Goal: Task Accomplishment & Management: Manage account settings

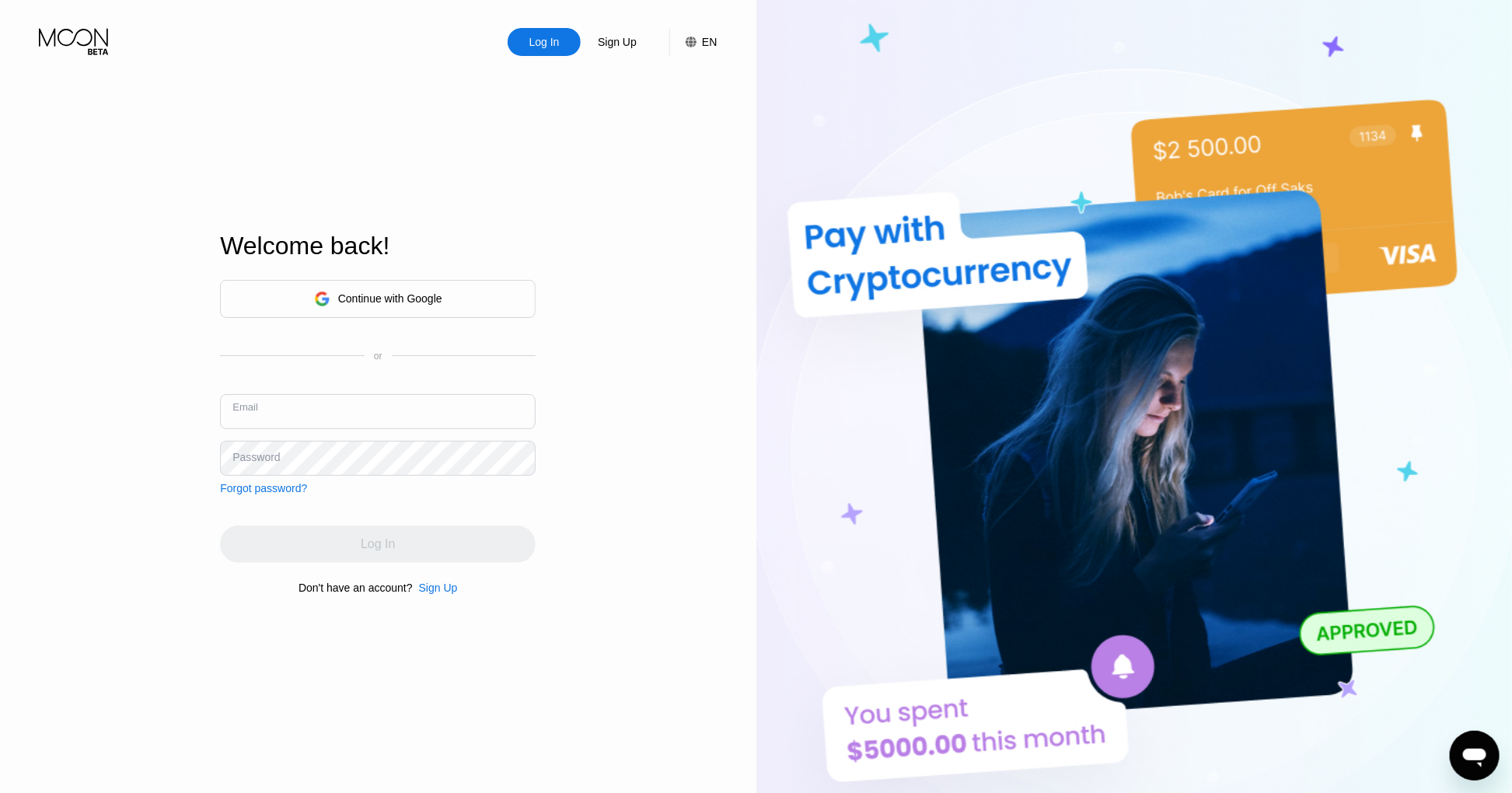
click at [378, 418] on input "text" at bounding box center [377, 411] width 315 height 35
click at [357, 418] on input "text" at bounding box center [377, 411] width 315 height 35
type input "[EMAIL_ADDRESS][DOMAIN_NAME]"
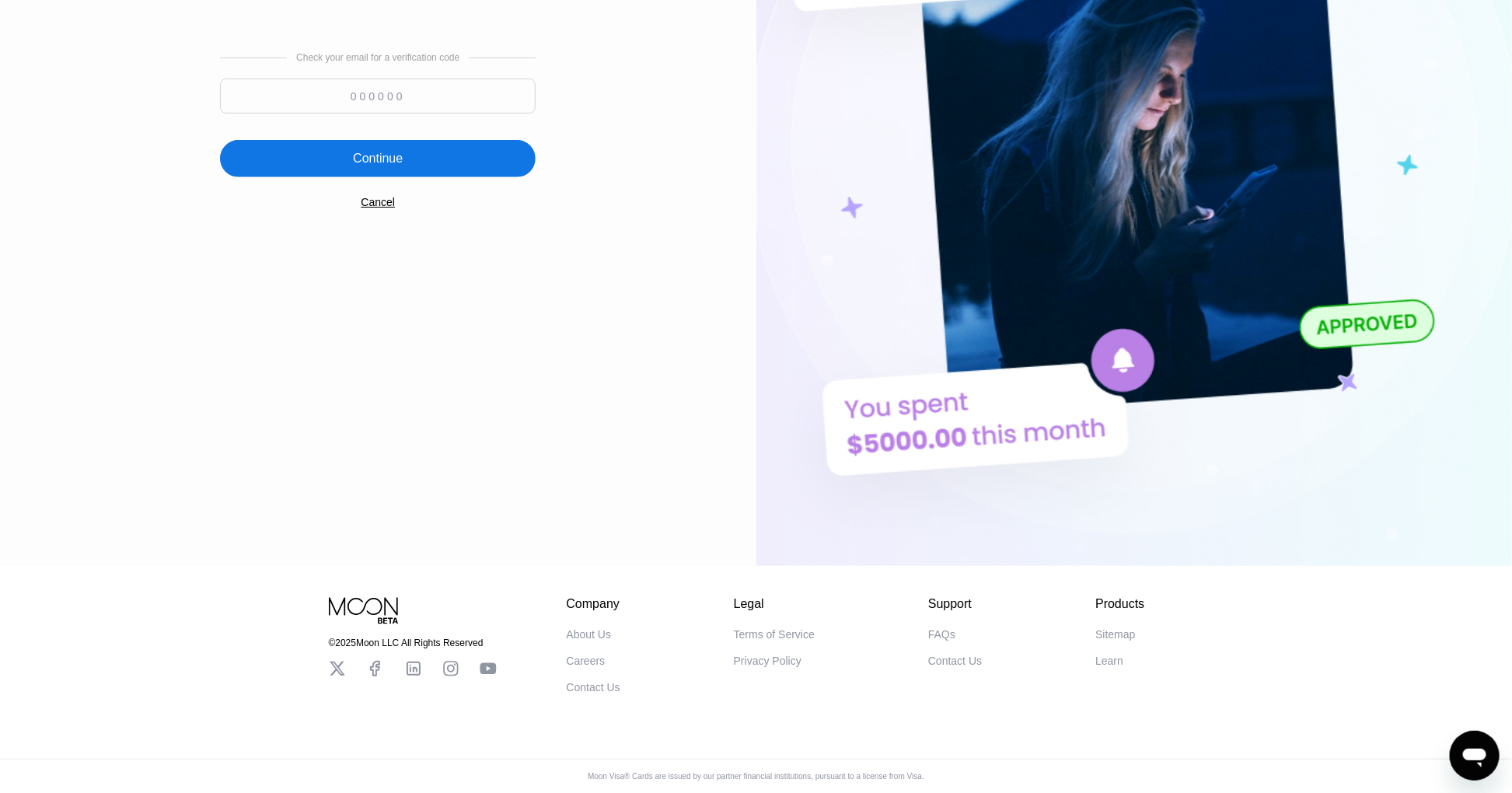
click at [408, 94] on input at bounding box center [377, 96] width 315 height 35
type input "726626"
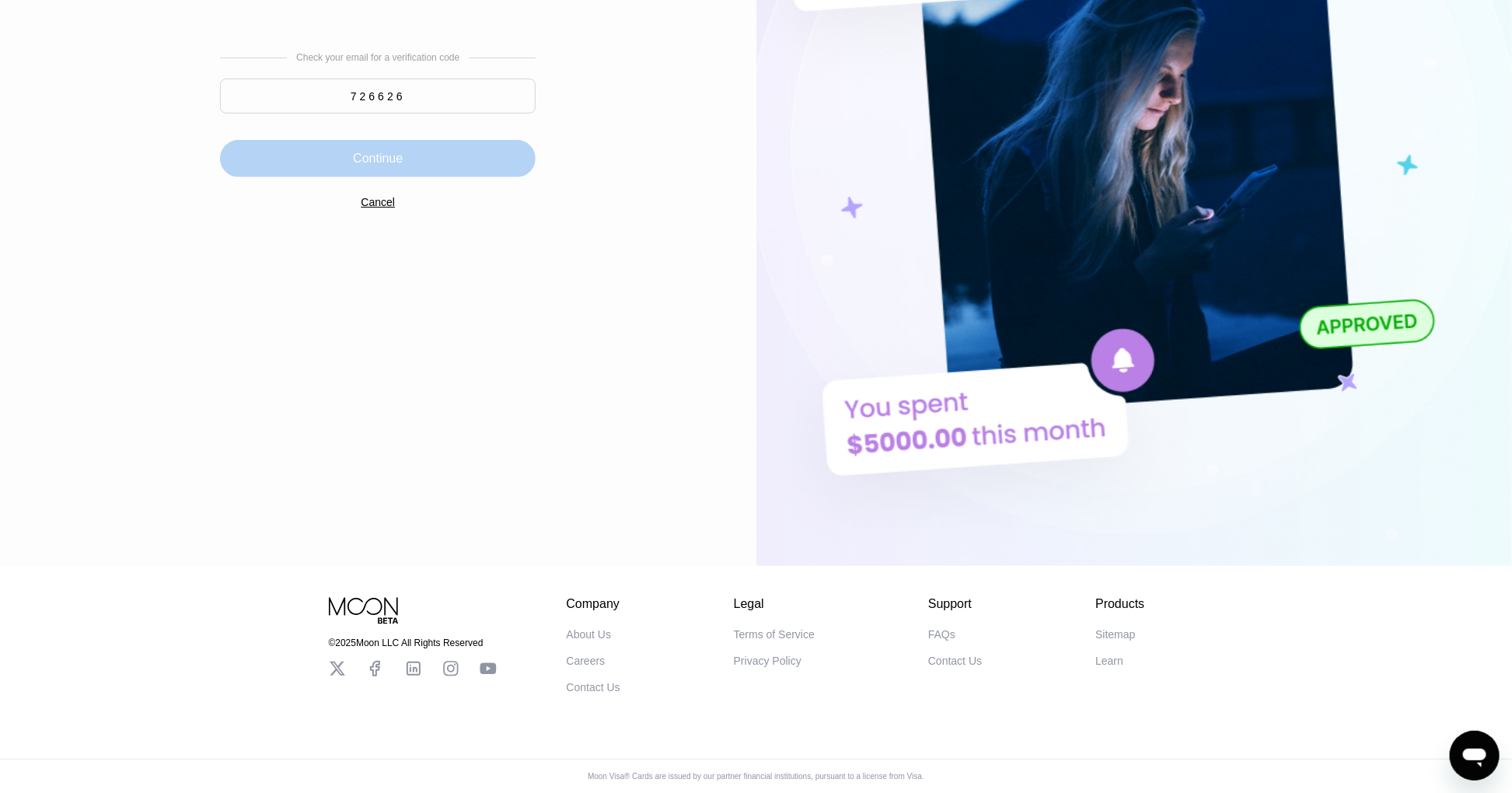
click at [386, 157] on div "Continue" at bounding box center [378, 159] width 50 height 16
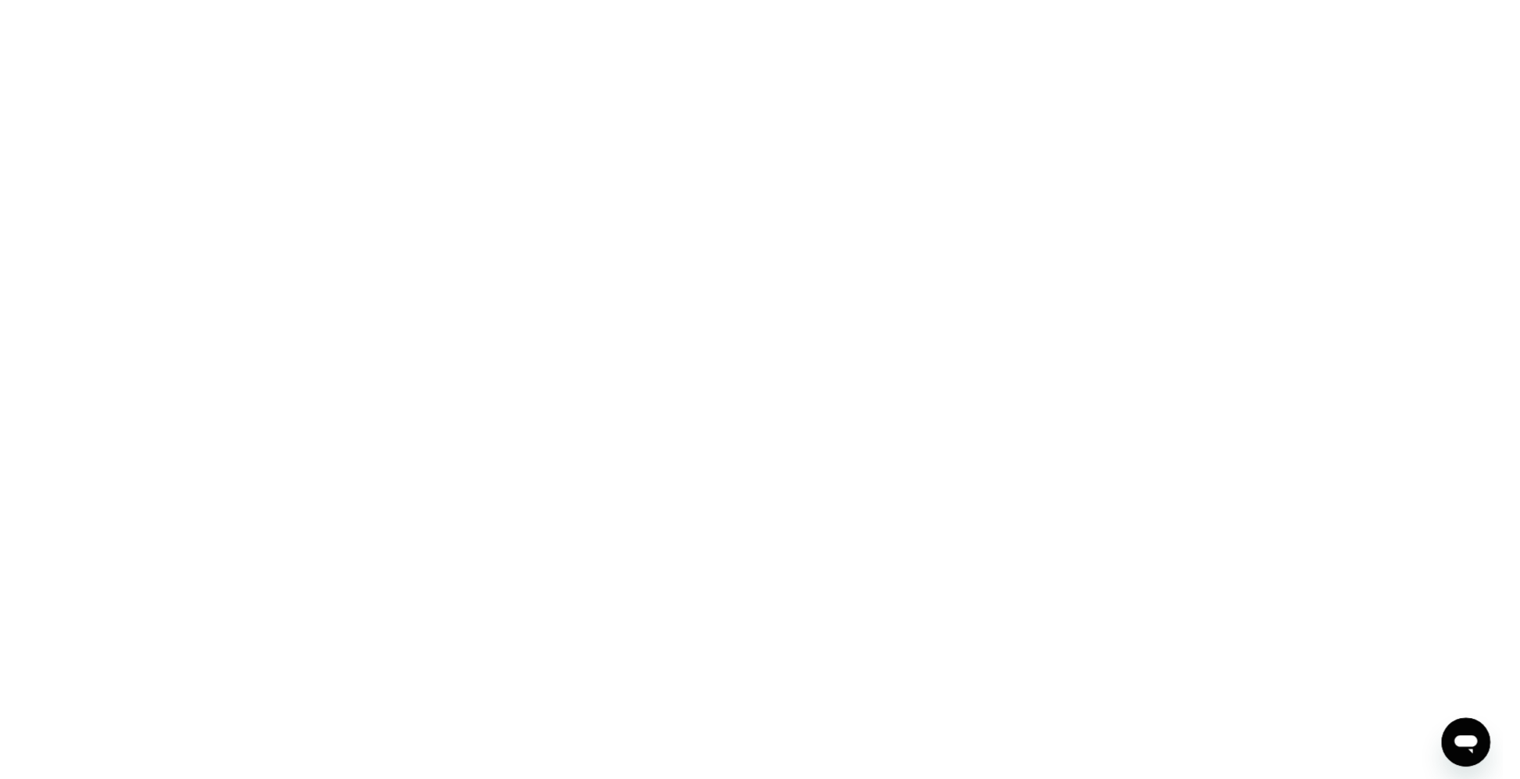
scroll to position [0, 0]
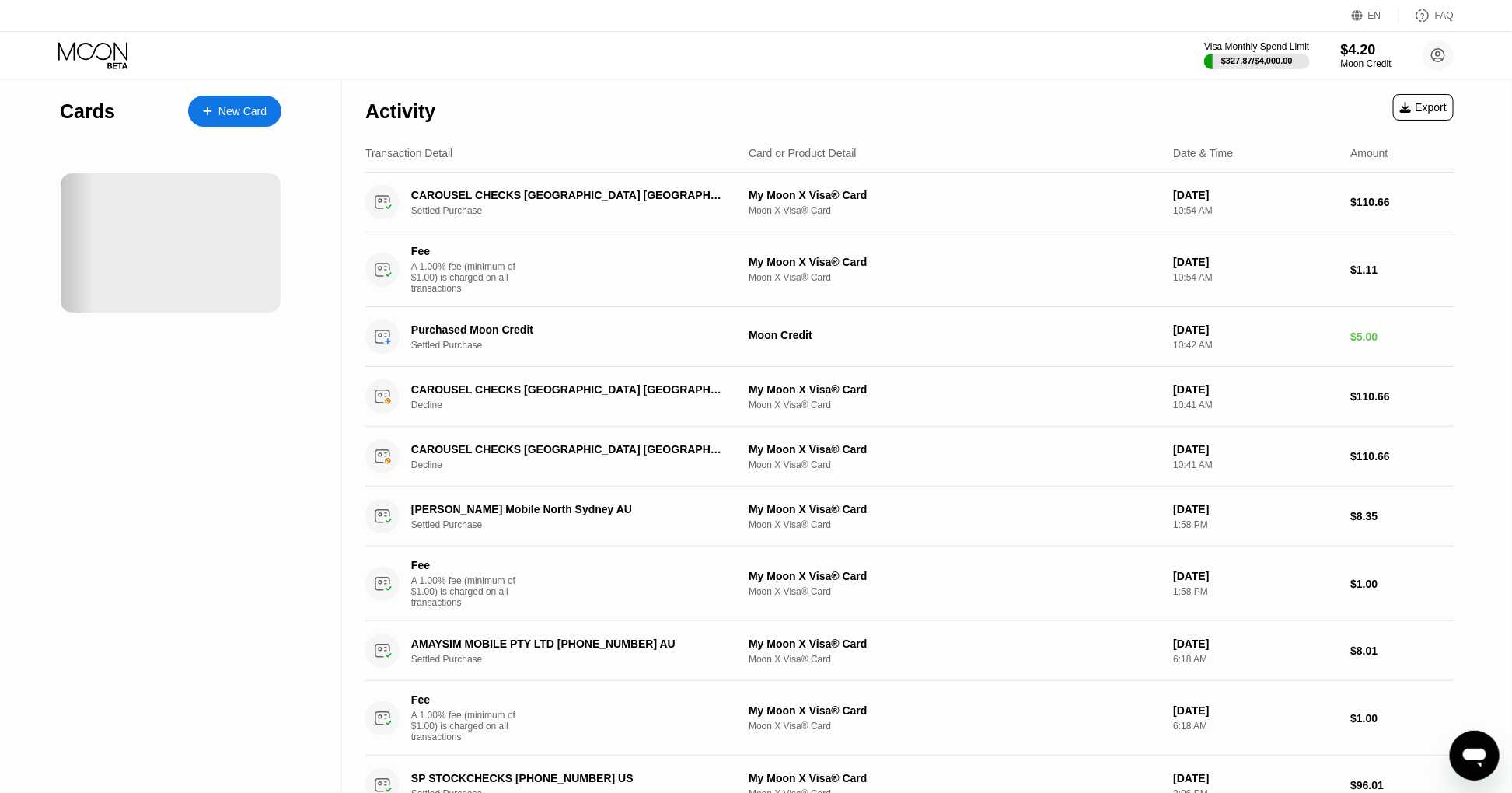
click at [243, 108] on div "New Card" at bounding box center [243, 110] width 48 height 13
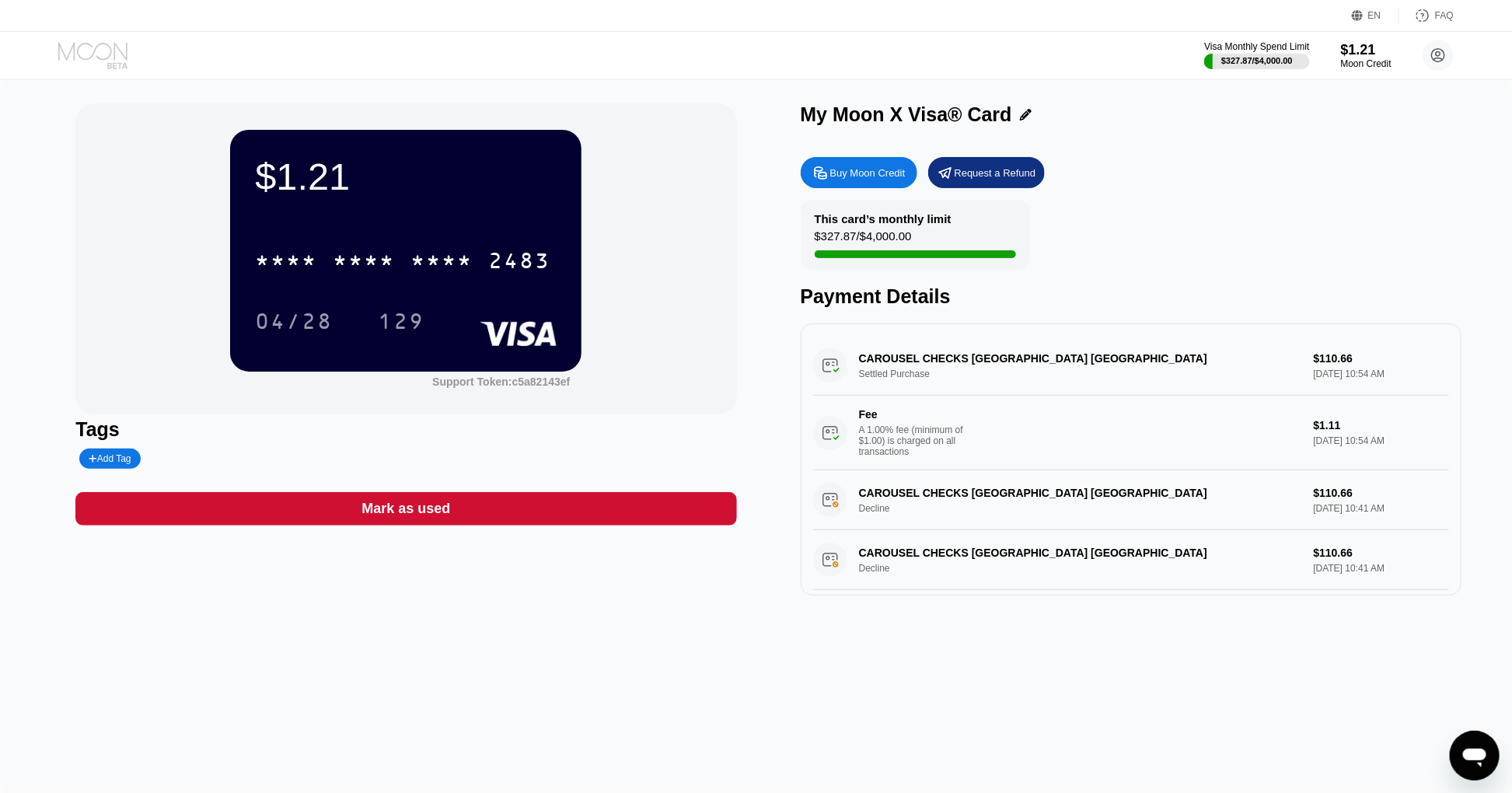
click at [68, 54] on icon at bounding box center [94, 55] width 73 height 27
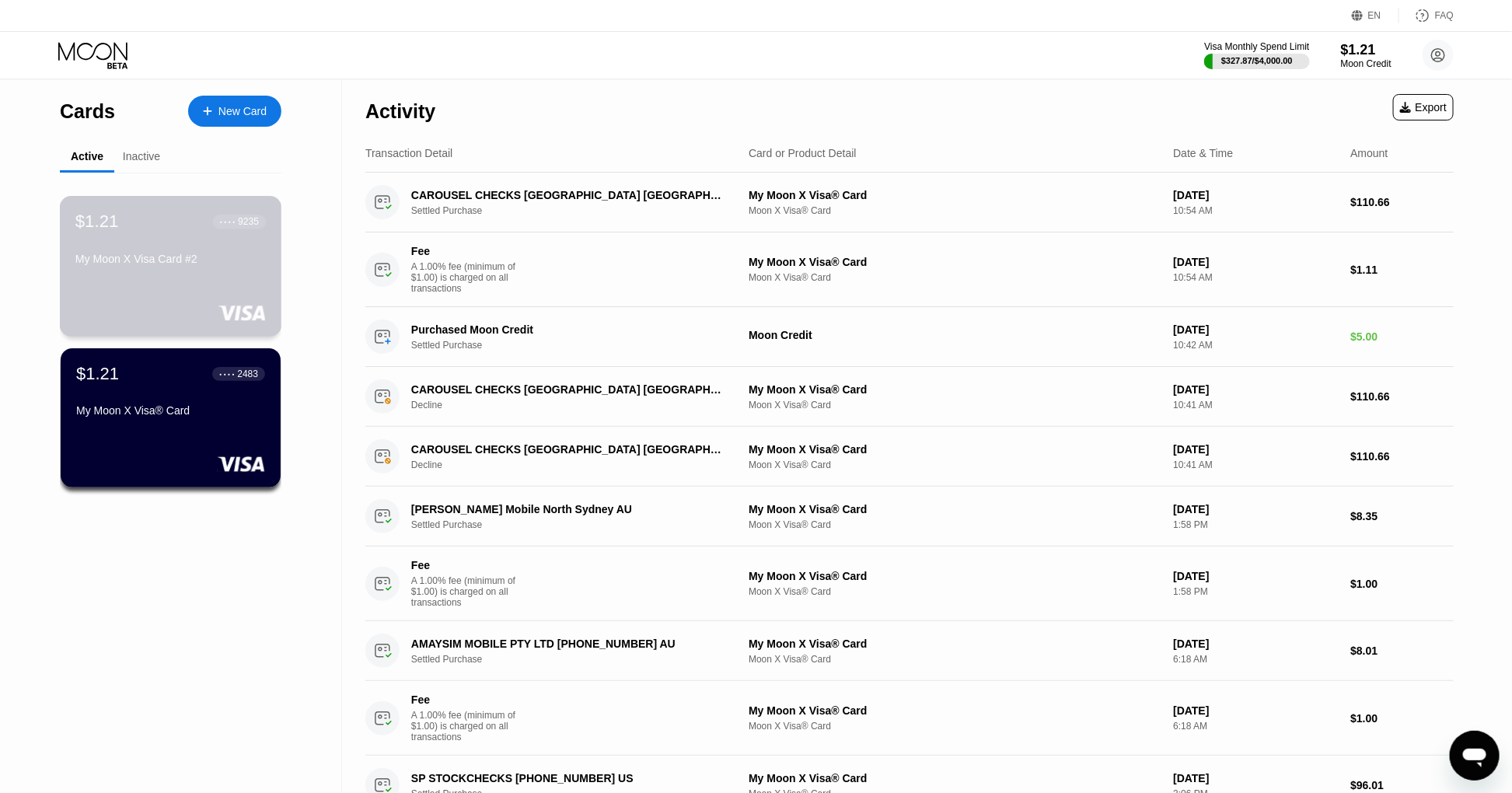
click at [137, 226] on div "$1.21 ● ● ● ● 9235" at bounding box center [170, 222] width 190 height 20
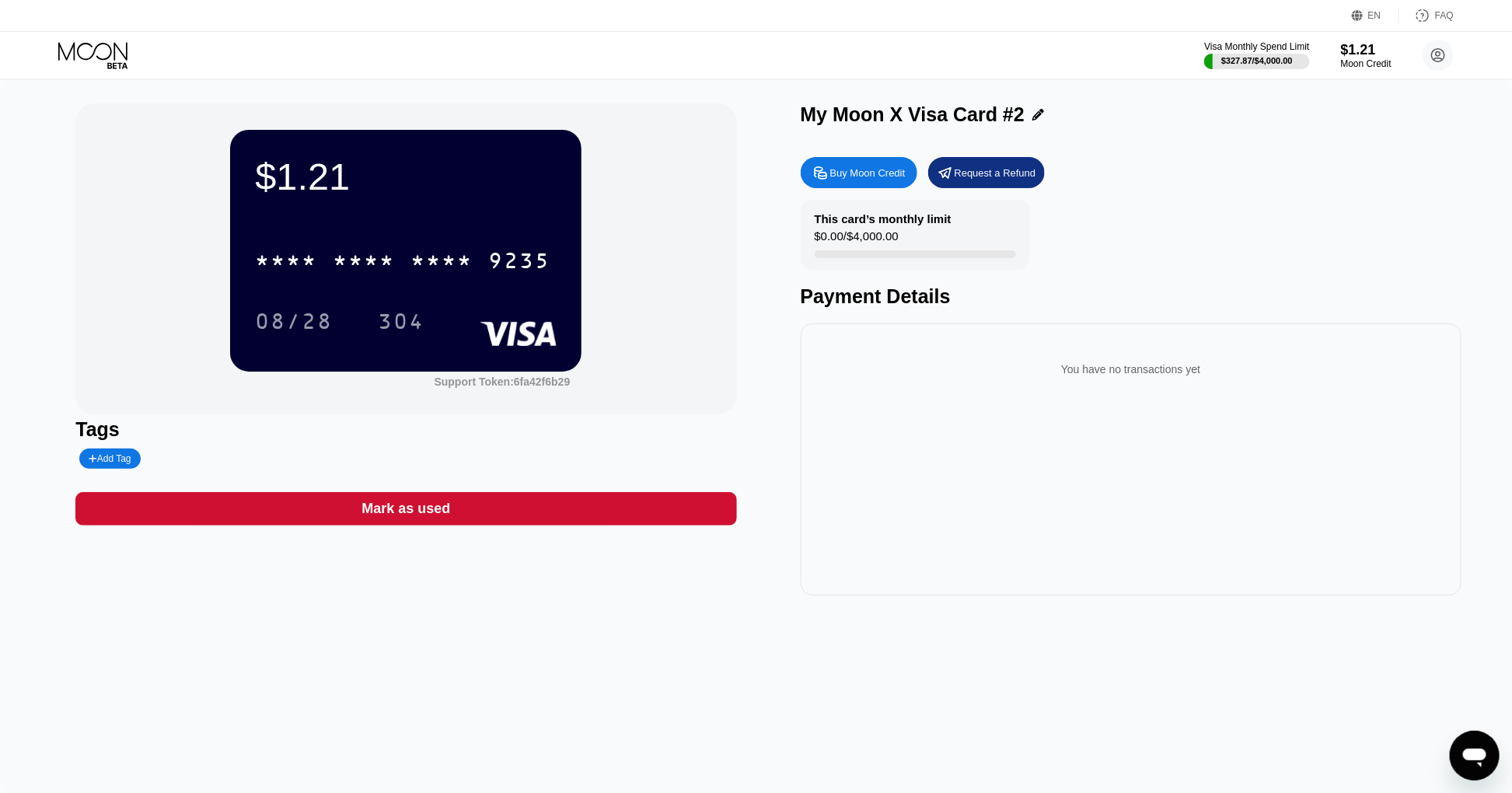
click at [915, 239] on div "This card’s monthly limit $0.00 / $4,000.00" at bounding box center [915, 235] width 230 height 70
click at [836, 236] on div "$0.00 / $4,000.00" at bounding box center [856, 240] width 84 height 21
click at [1034, 120] on icon at bounding box center [1039, 114] width 12 height 12
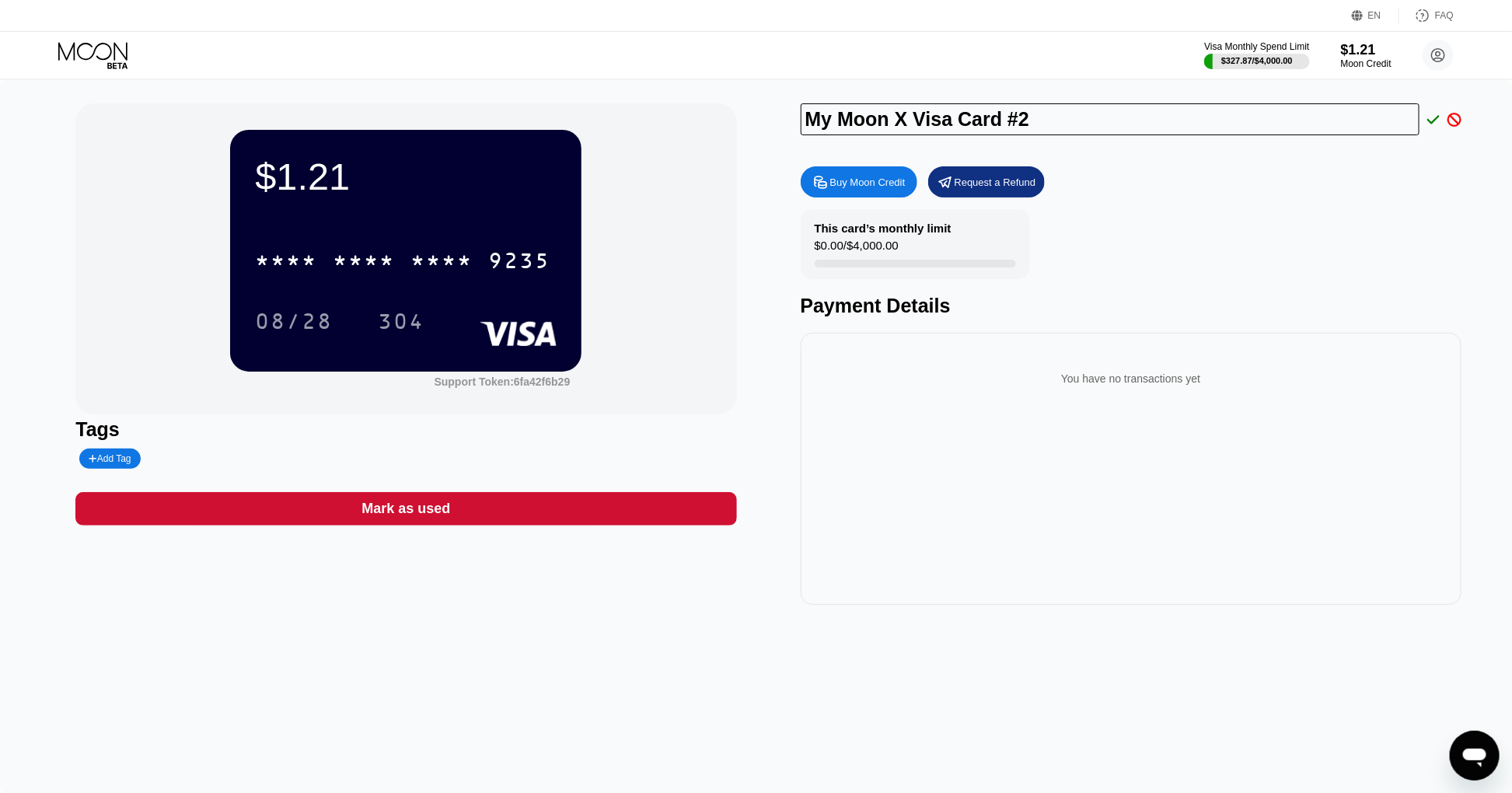
click at [961, 126] on input "My Moon X Visa Card #2" at bounding box center [1110, 119] width 620 height 32
type input "blaster"
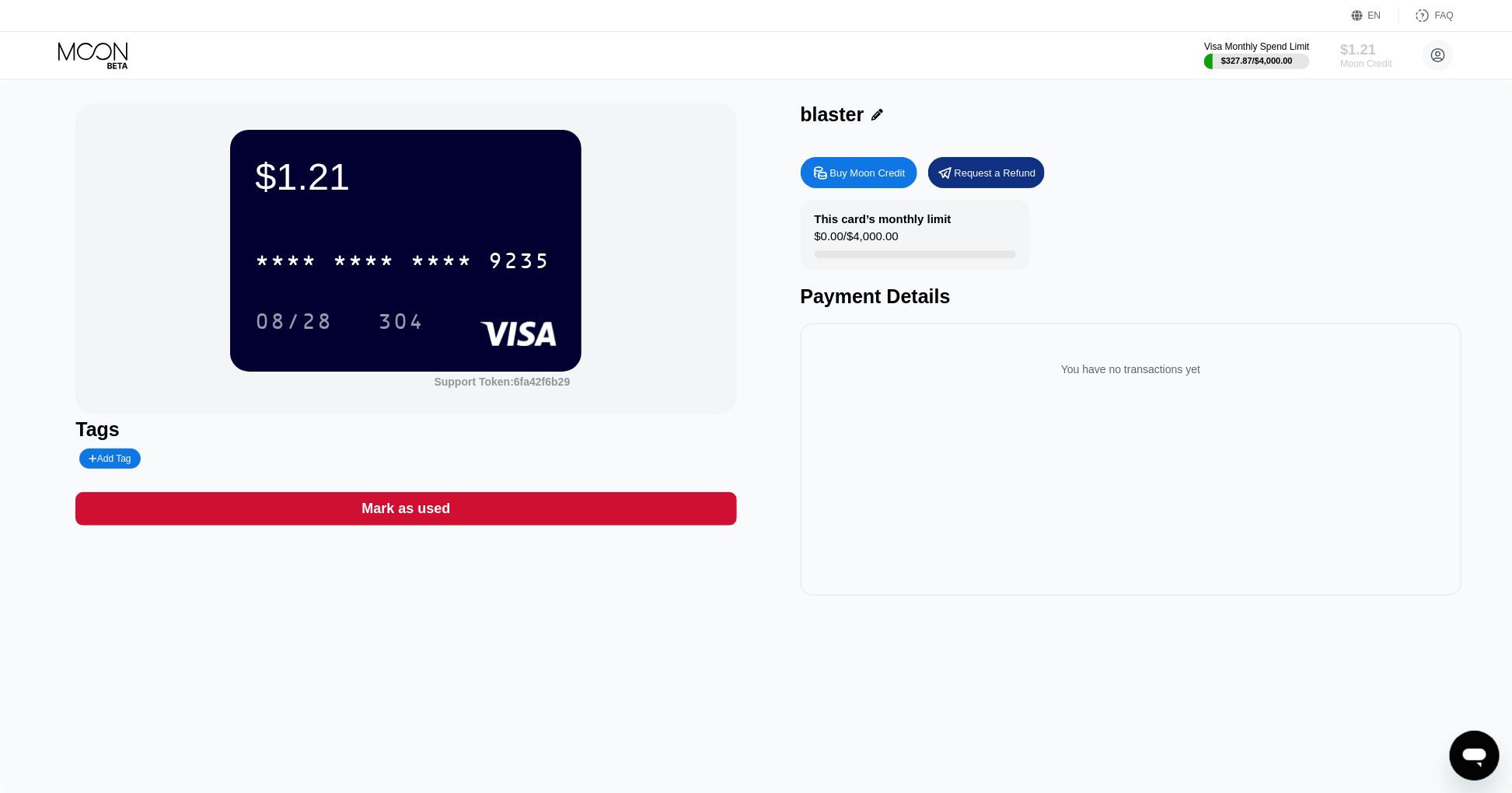
click at [1375, 64] on div "Moon Credit" at bounding box center [1366, 64] width 52 height 11
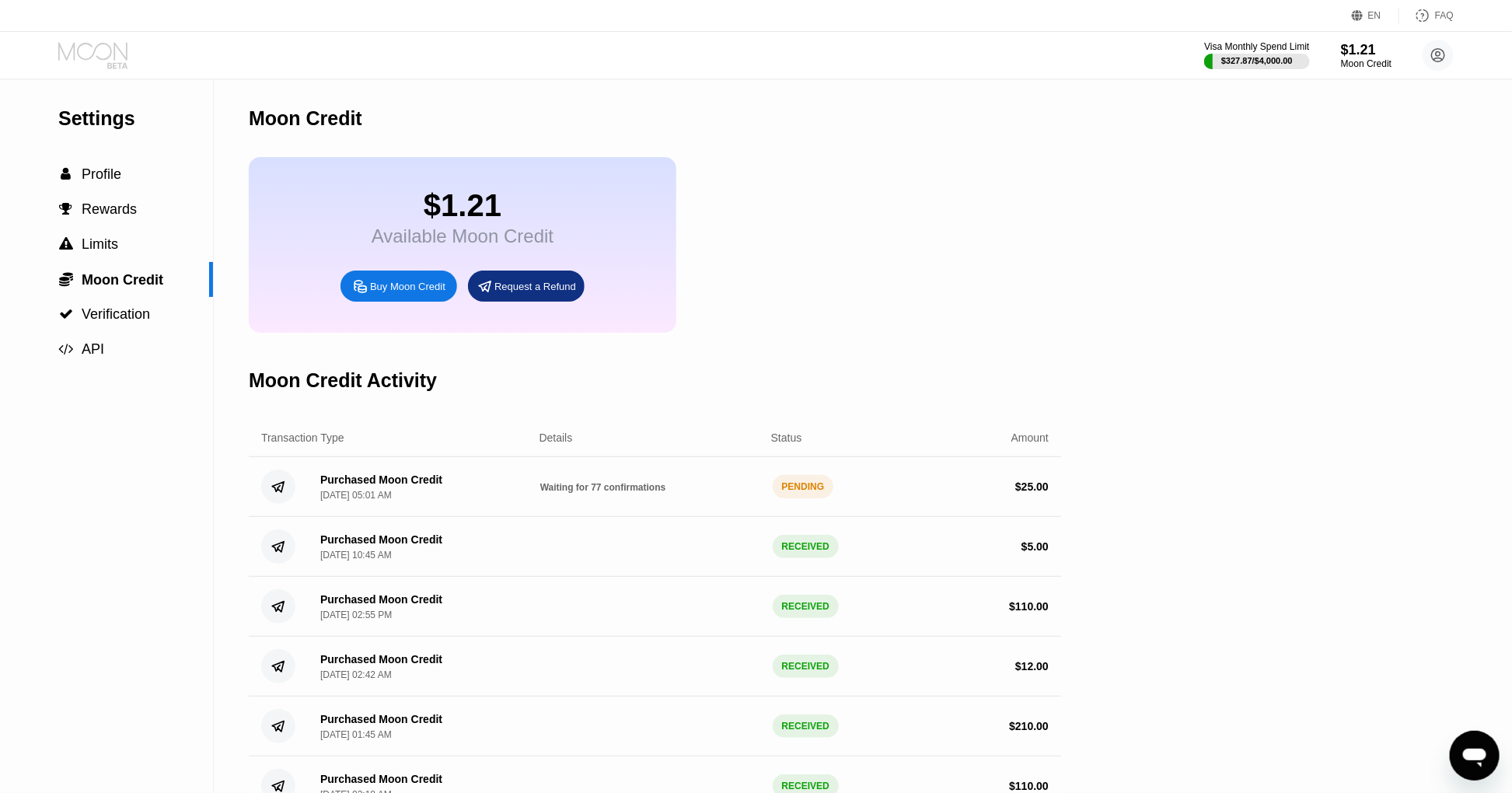
click at [102, 64] on icon at bounding box center [94, 55] width 73 height 27
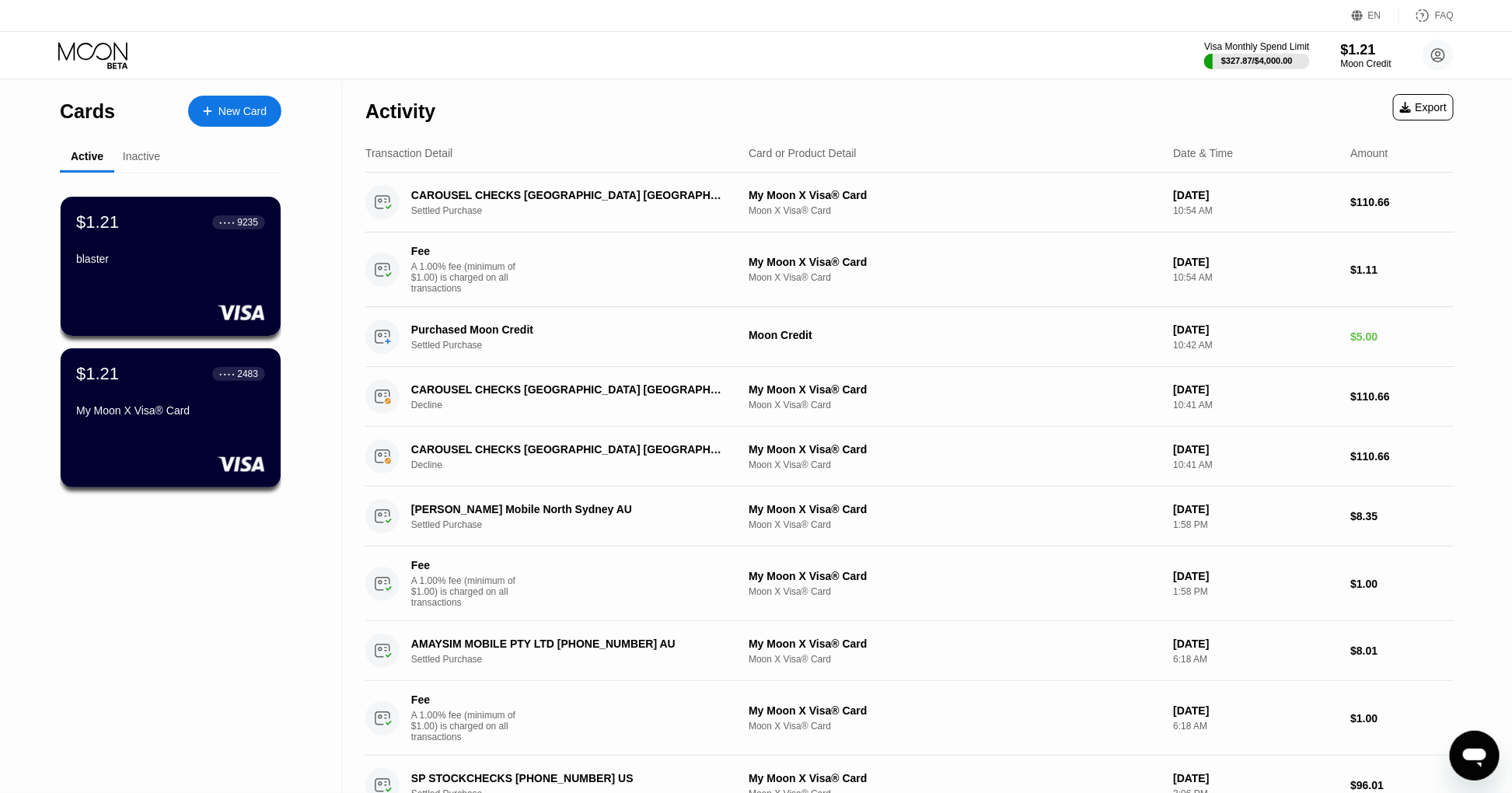
click at [158, 245] on div "$1.21 ● ● ● ● 9235 blaster" at bounding box center [171, 241] width 189 height 59
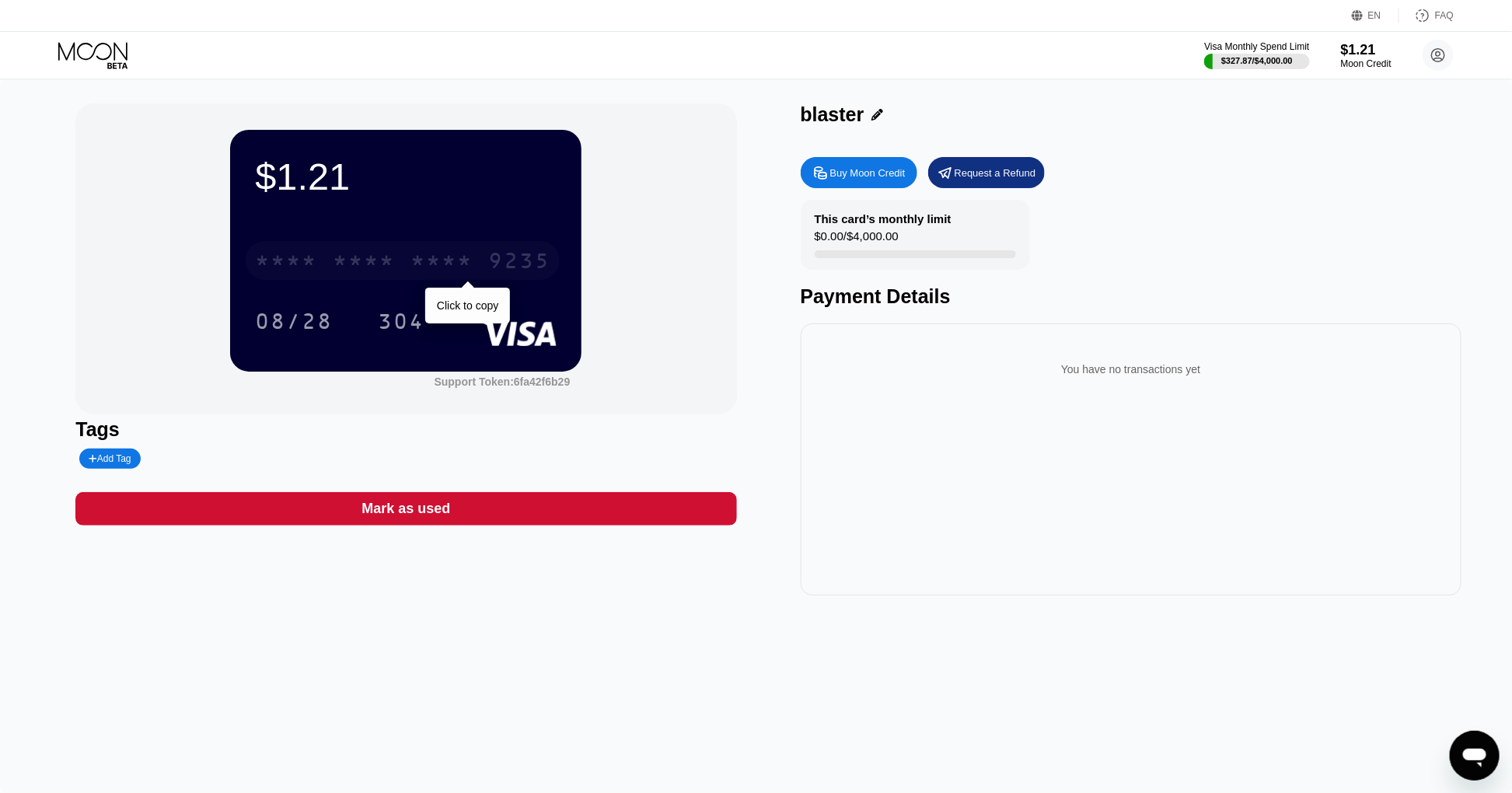
click at [515, 255] on div "9235" at bounding box center [519, 263] width 63 height 25
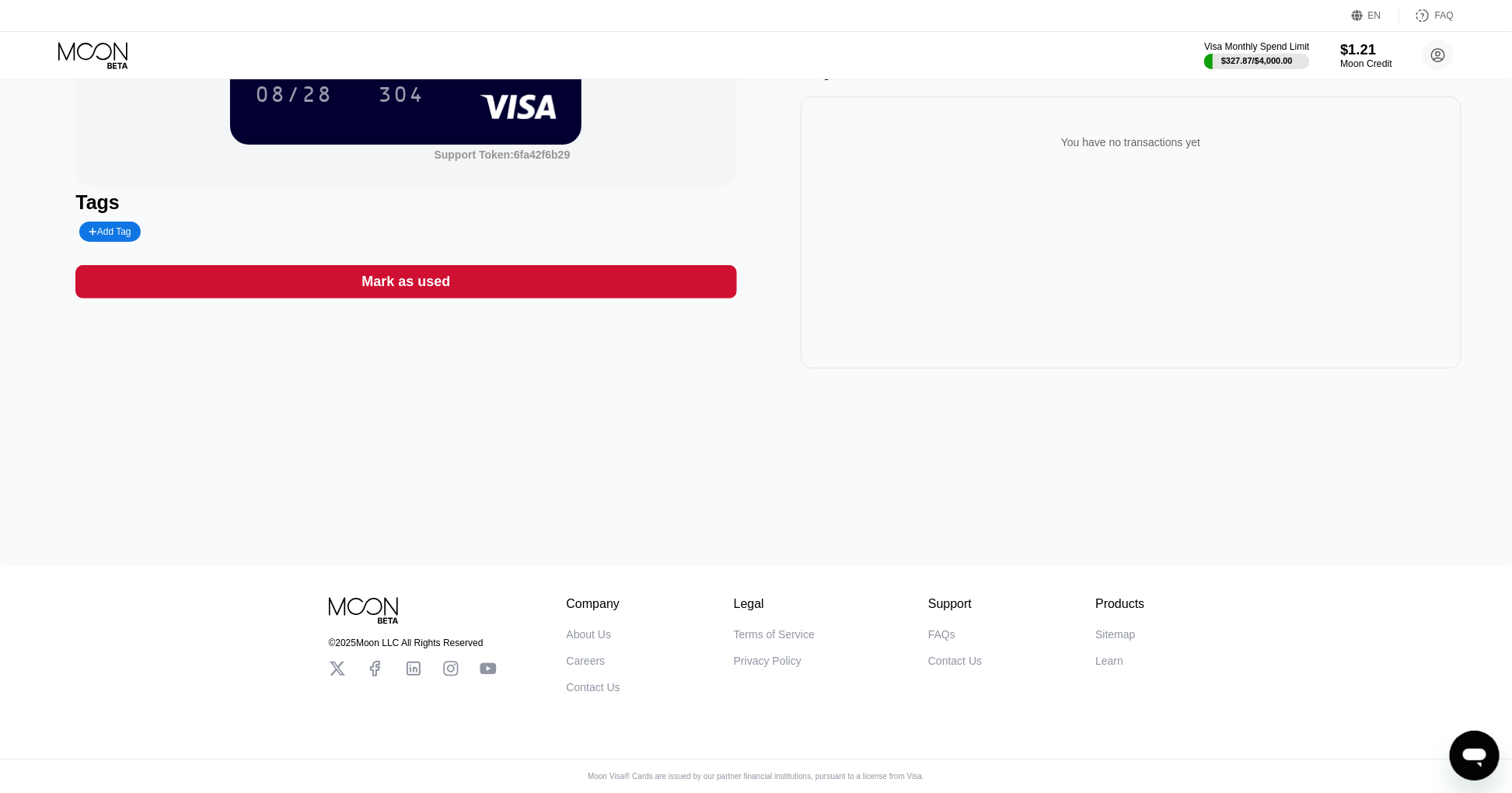
click at [1362, 55] on div "$1.21" at bounding box center [1366, 49] width 52 height 16
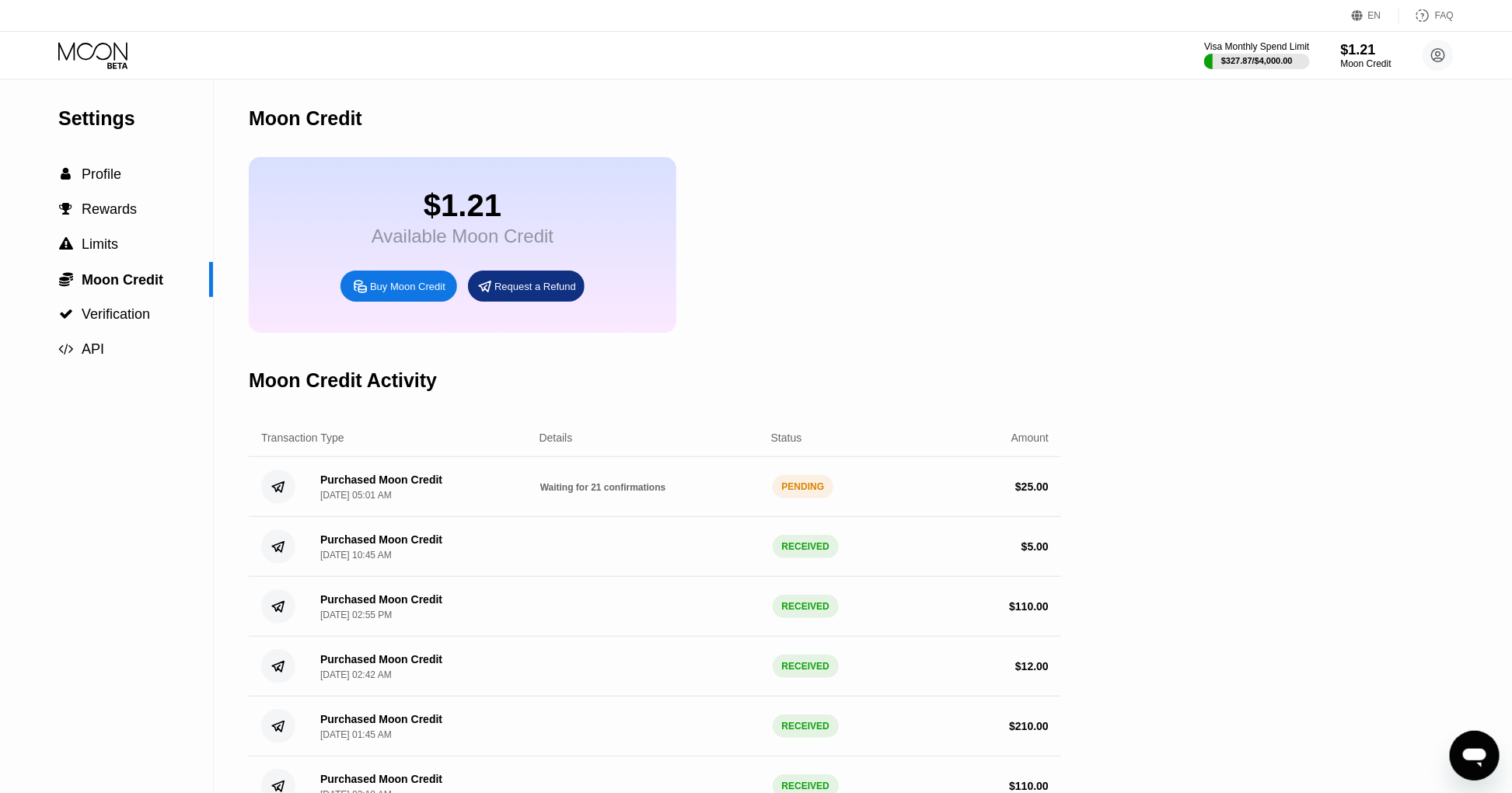
click at [662, 516] on div "Purchased Moon Credit Sep 22, 2025, 05:01 AM Waiting for 21 confirmations PENDI…" at bounding box center [655, 487] width 813 height 60
click at [630, 516] on div "Purchased Moon Credit Sep 22, 2025, 05:01 AM Waiting for 21 confirmations PENDI…" at bounding box center [655, 487] width 813 height 60
click at [91, 63] on icon at bounding box center [94, 55] width 73 height 27
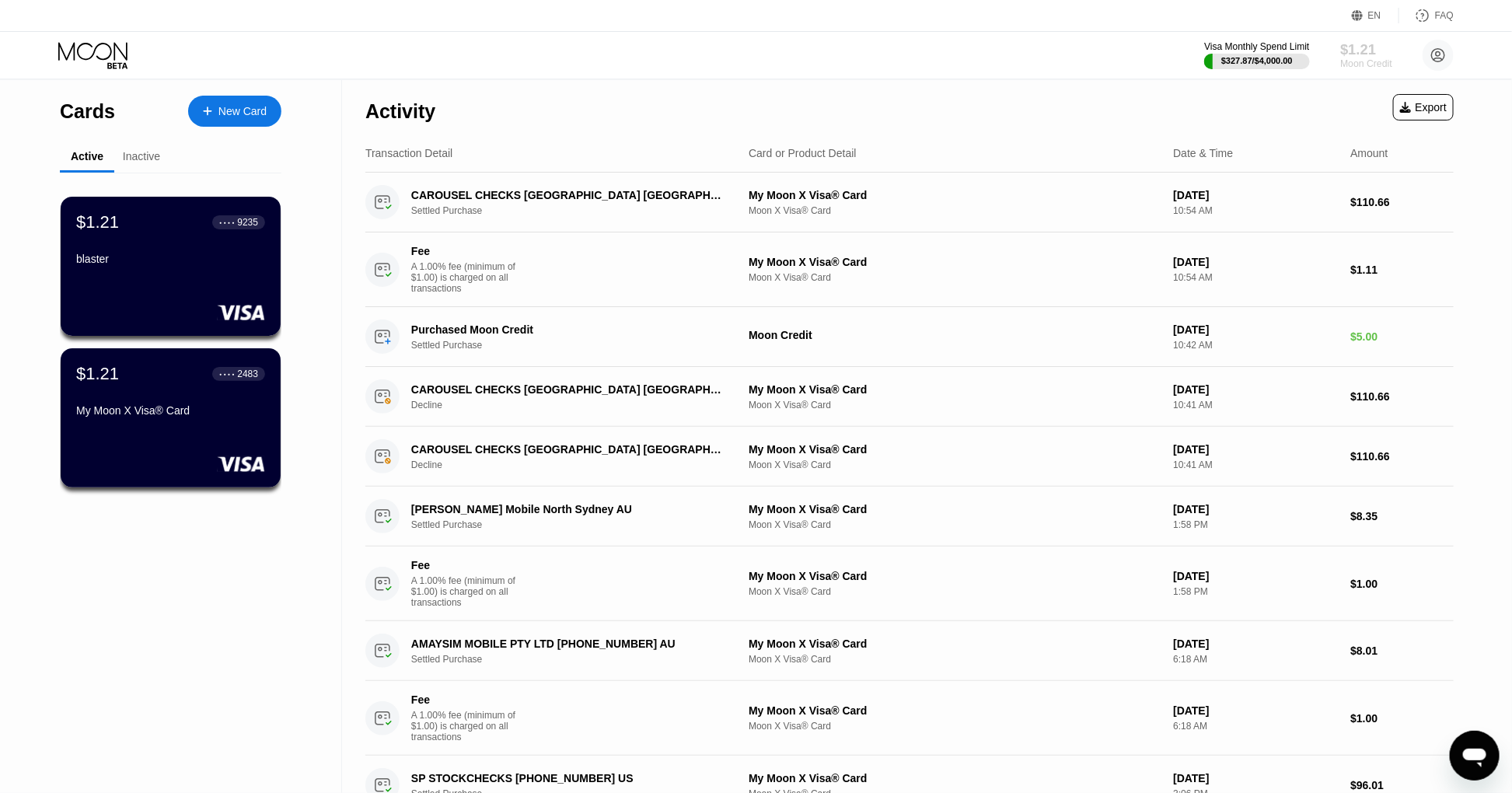
click at [1355, 57] on div "$1.21" at bounding box center [1366, 49] width 52 height 16
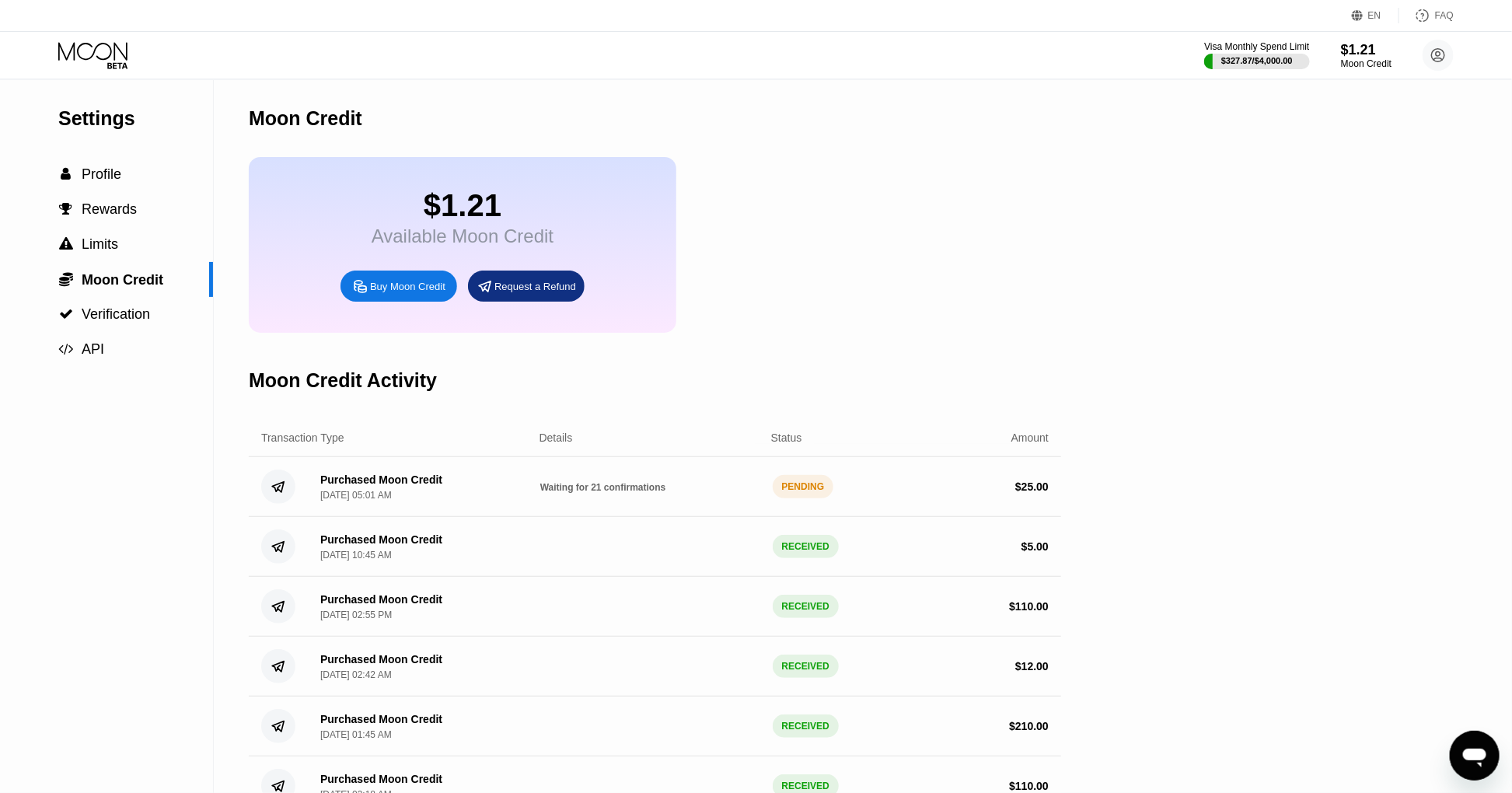
click at [116, 70] on div "Visa Monthly Spend Limit $327.87 / $4,000.00 $1.21 Moon Credit gartner@gartnerr…" at bounding box center [756, 55] width 1512 height 47
click at [107, 57] on icon at bounding box center [94, 55] width 73 height 27
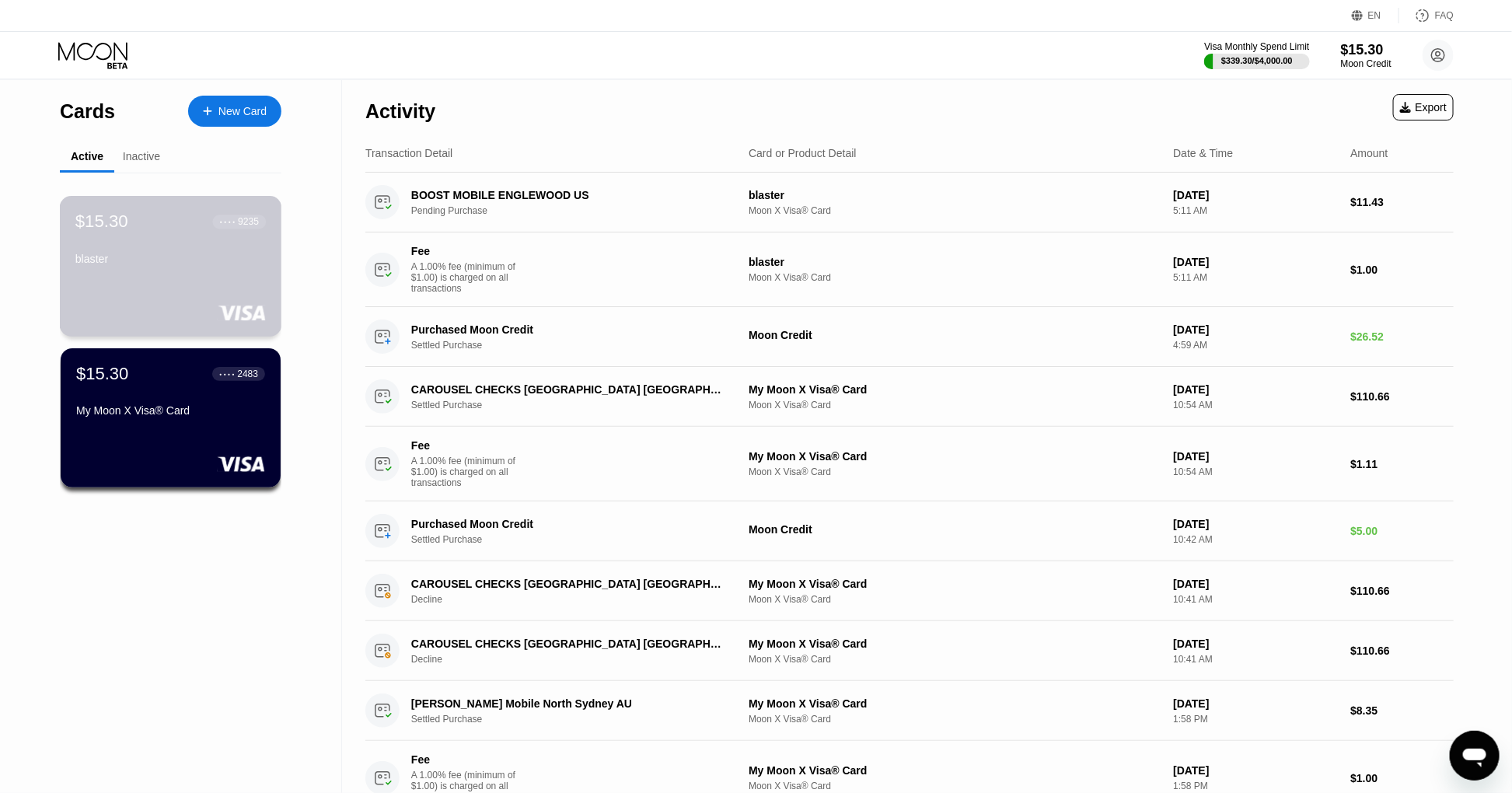
click at [187, 260] on div "blaster" at bounding box center [170, 259] width 190 height 13
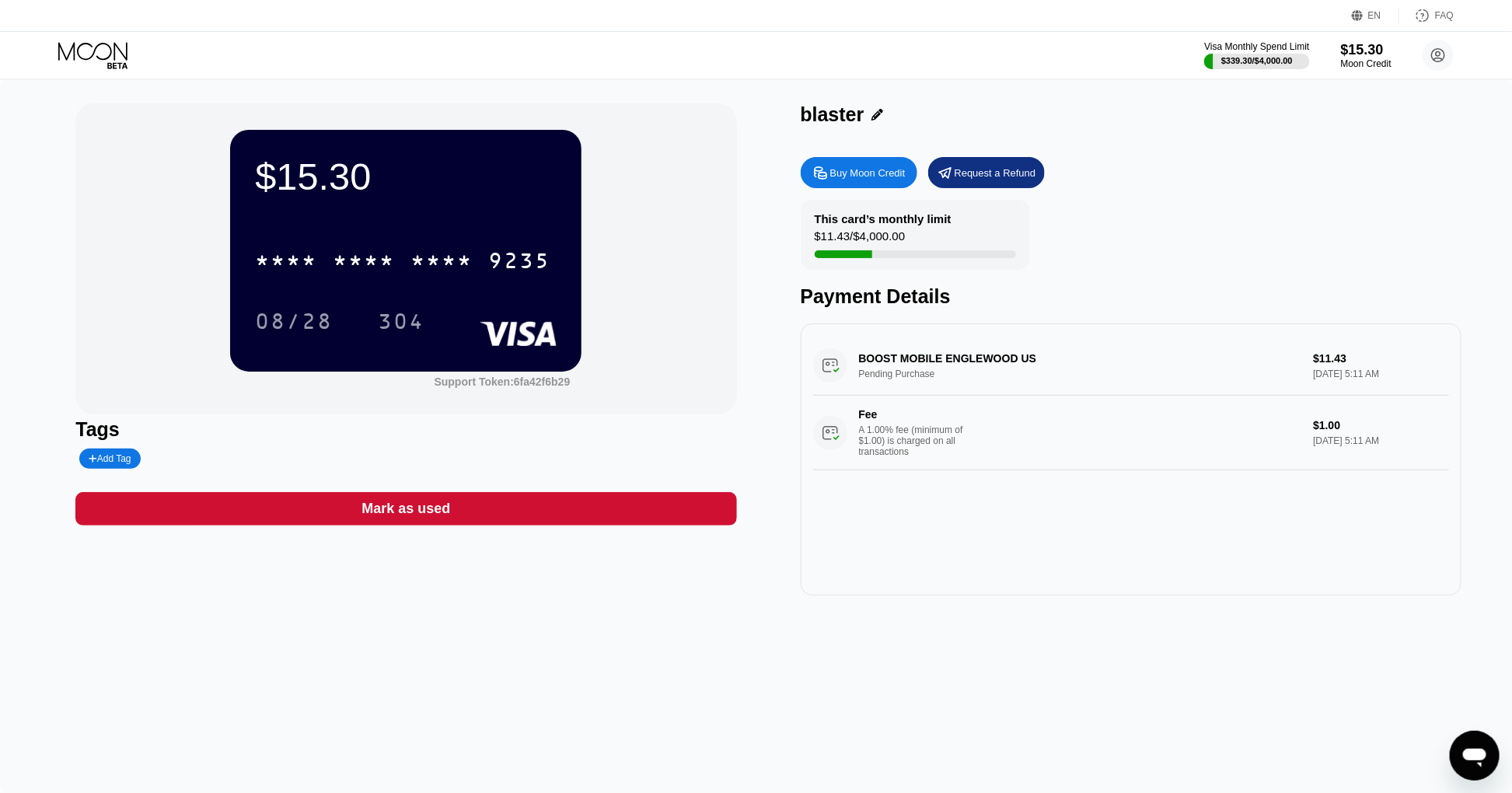
click at [889, 232] on div "$11.43 / $4,000.00" at bounding box center [859, 240] width 91 height 21
click at [109, 55] on icon at bounding box center [94, 51] width 70 height 18
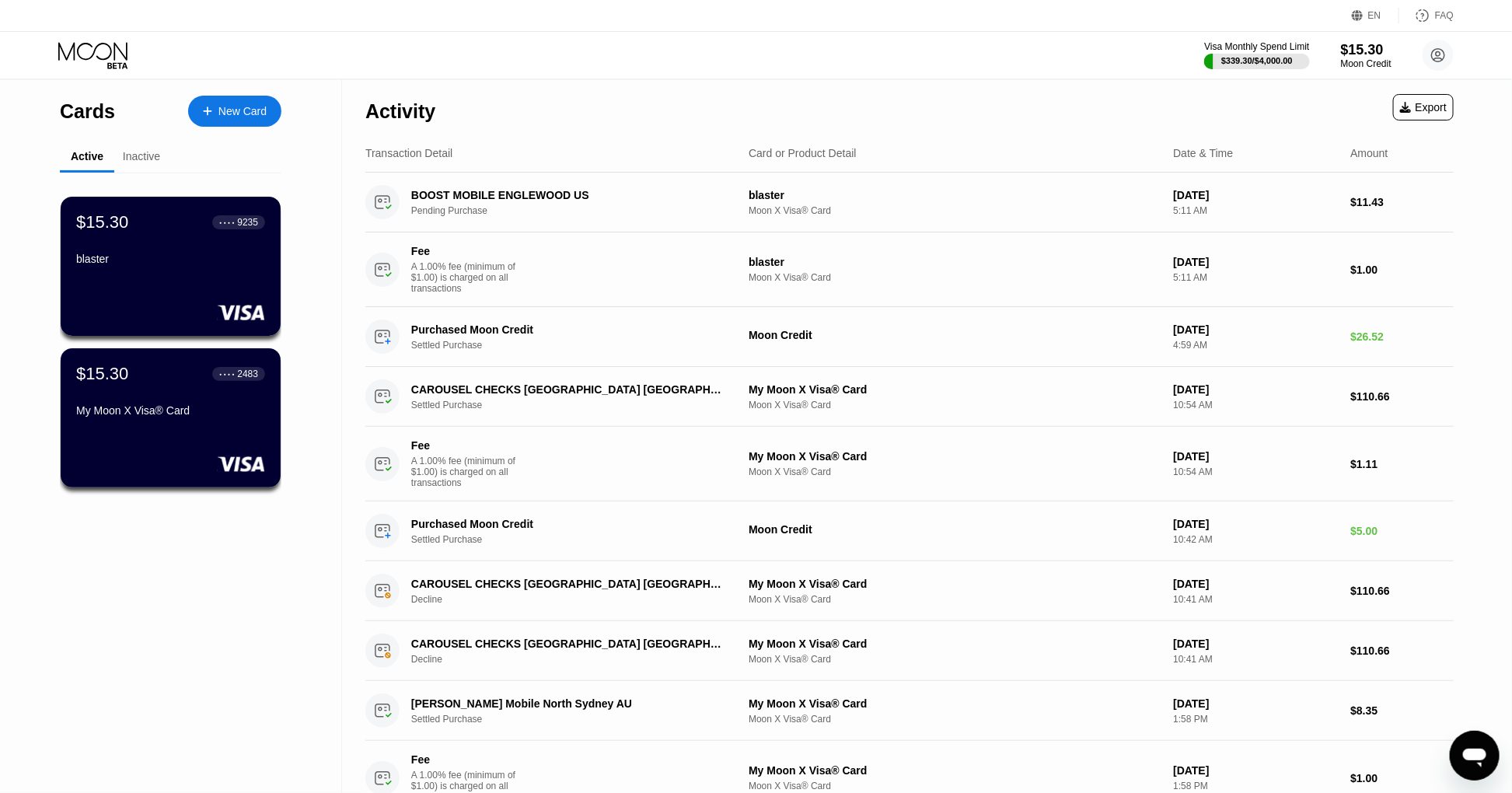
click at [199, 382] on div "$15.30 ● ● ● ● 2483" at bounding box center [171, 374] width 189 height 20
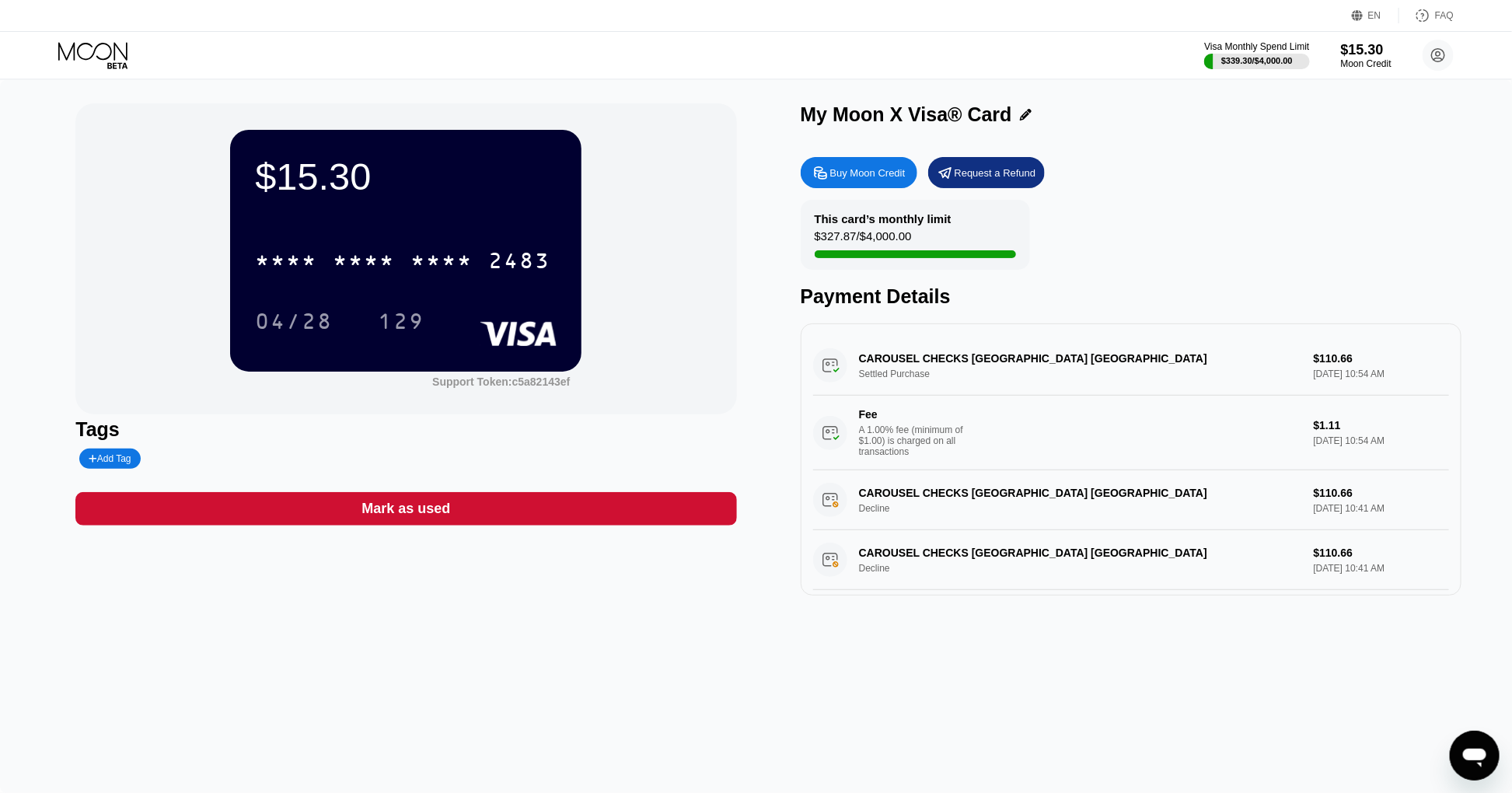
click at [969, 213] on div "This card’s monthly limit $327.87 / $4,000.00" at bounding box center [915, 235] width 230 height 70
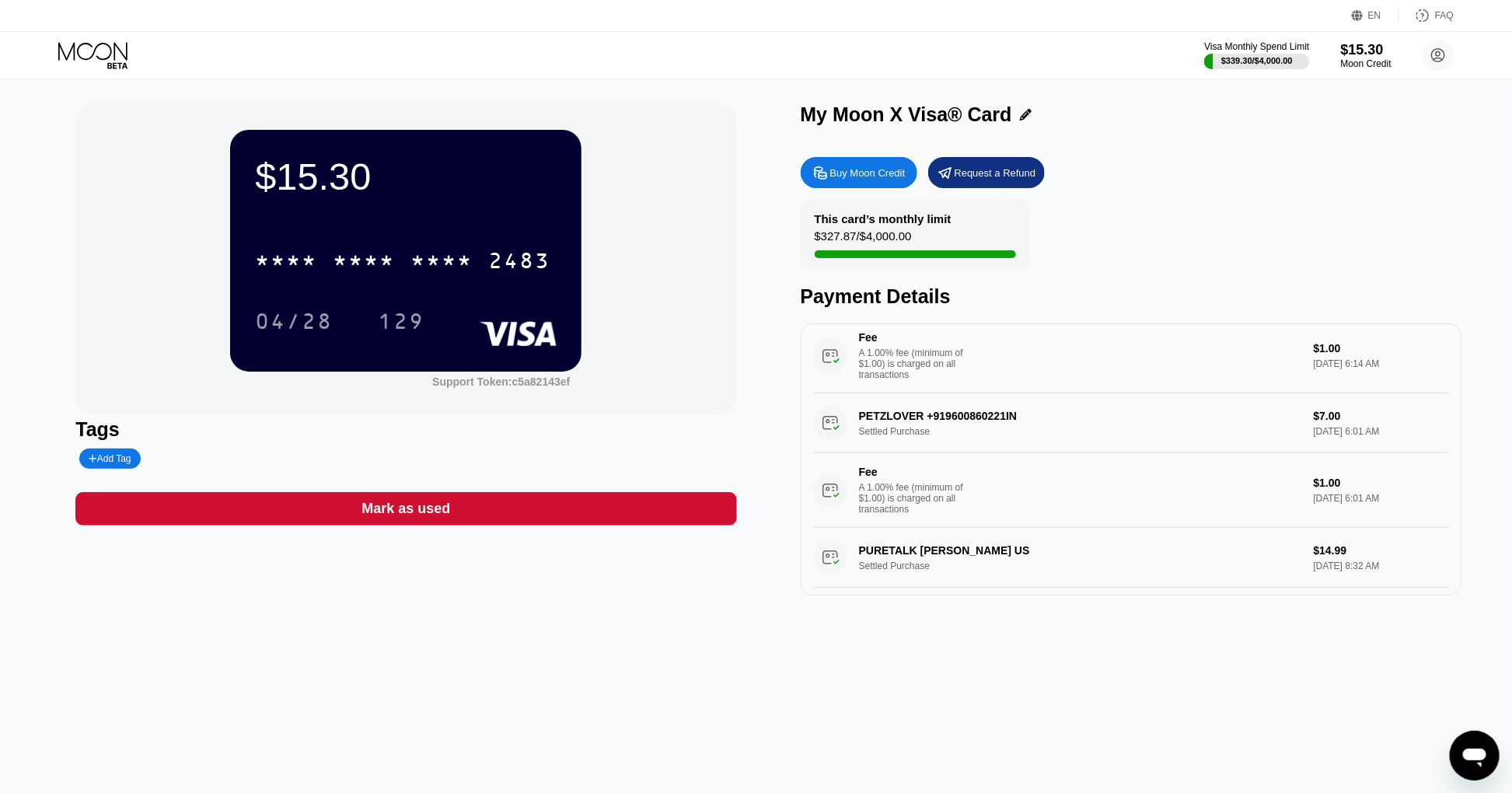
scroll to position [970, 0]
